Goal: Information Seeking & Learning: Check status

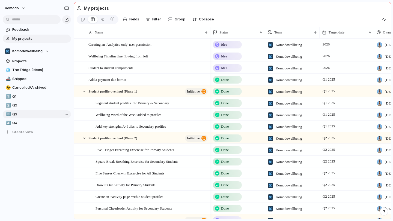
click at [26, 114] on span "Q3" at bounding box center [40, 114] width 57 height 5
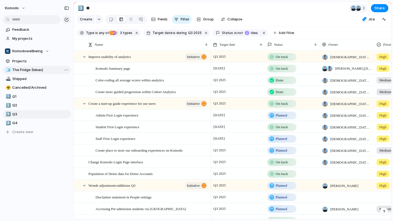
click at [46, 68] on span "The Fridge (Ideas)" at bounding box center [40, 69] width 57 height 5
type input "**********"
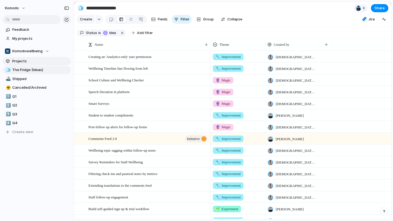
click at [32, 62] on span "Projects" at bounding box center [40, 61] width 57 height 5
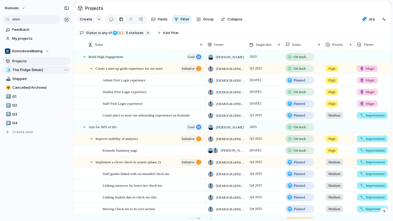
click at [35, 69] on span "The Fridge (Ideas)" at bounding box center [40, 69] width 57 height 5
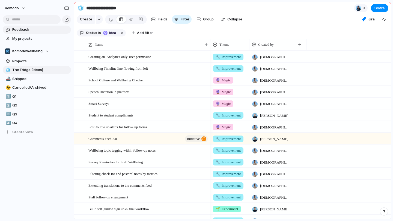
click at [42, 30] on span "Feedback" at bounding box center [40, 29] width 57 height 5
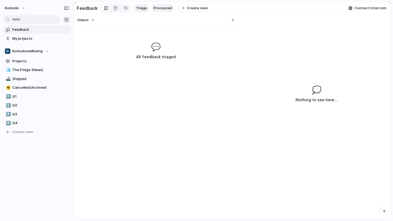
click at [166, 12] on link "Processed" at bounding box center [162, 8] width 23 height 8
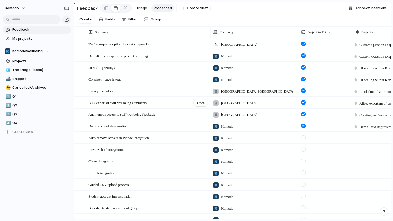
scroll to position [89, 0]
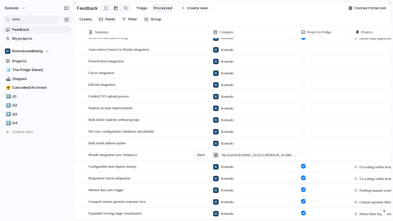
click at [182, 157] on div "Wonde integration sync frequency Open" at bounding box center [148, 154] width 120 height 11
click at [197, 152] on span "Open" at bounding box center [201, 154] width 8 height 5
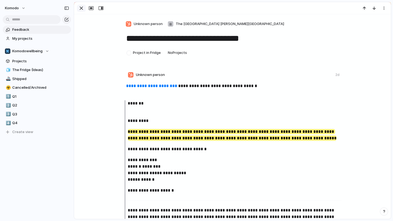
click at [80, 7] on div "button" at bounding box center [81, 8] width 7 height 7
